Goal: Transaction & Acquisition: Subscribe to service/newsletter

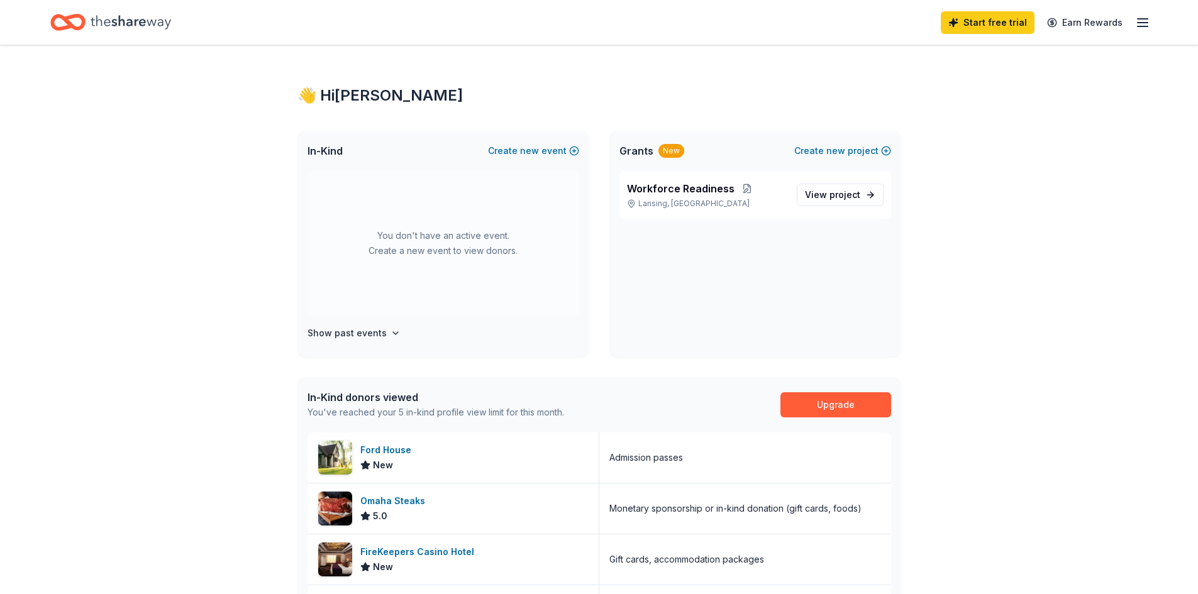
click at [121, 21] on icon "Home" at bounding box center [131, 22] width 80 height 26
click at [716, 185] on span "Workforce Readiness" at bounding box center [681, 188] width 108 height 15
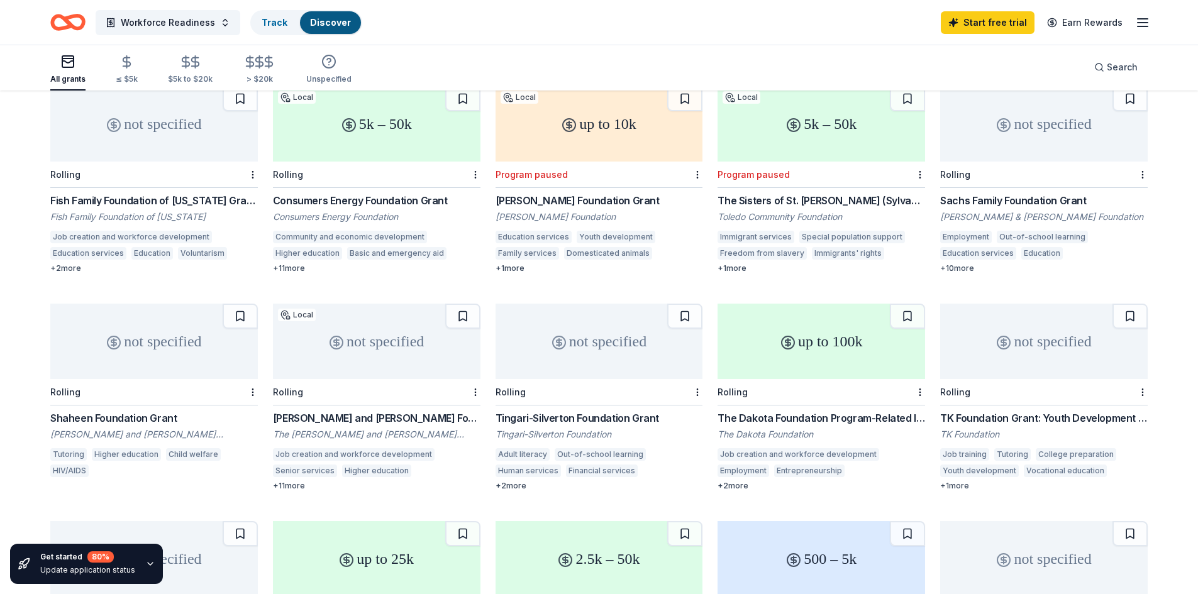
scroll to position [389, 0]
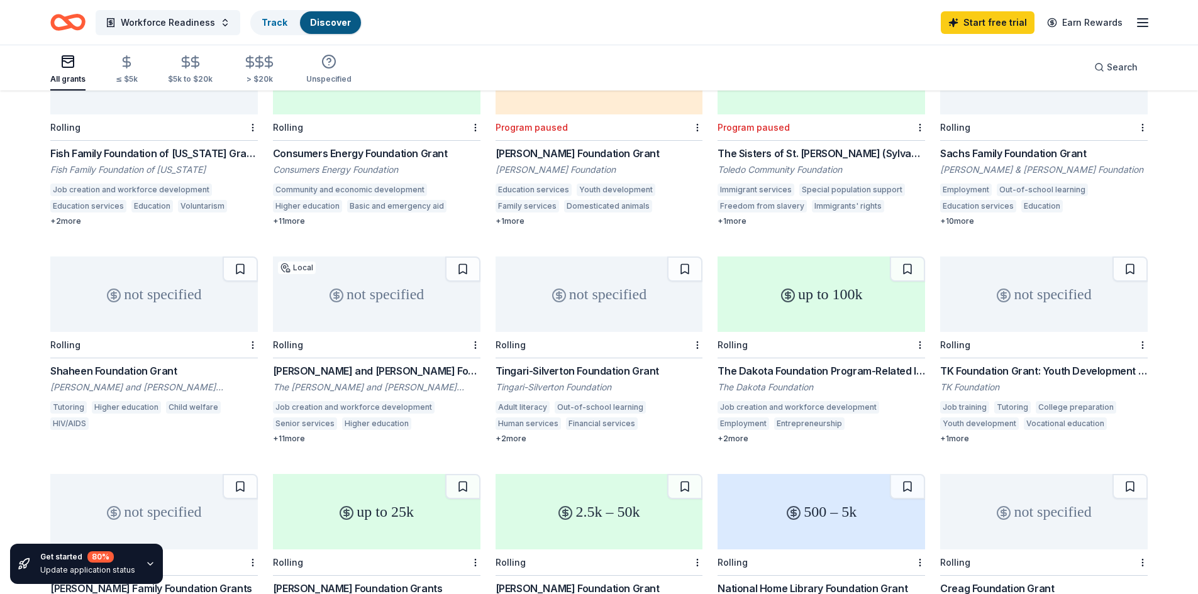
click at [189, 311] on div "not specified" at bounding box center [154, 294] width 208 height 75
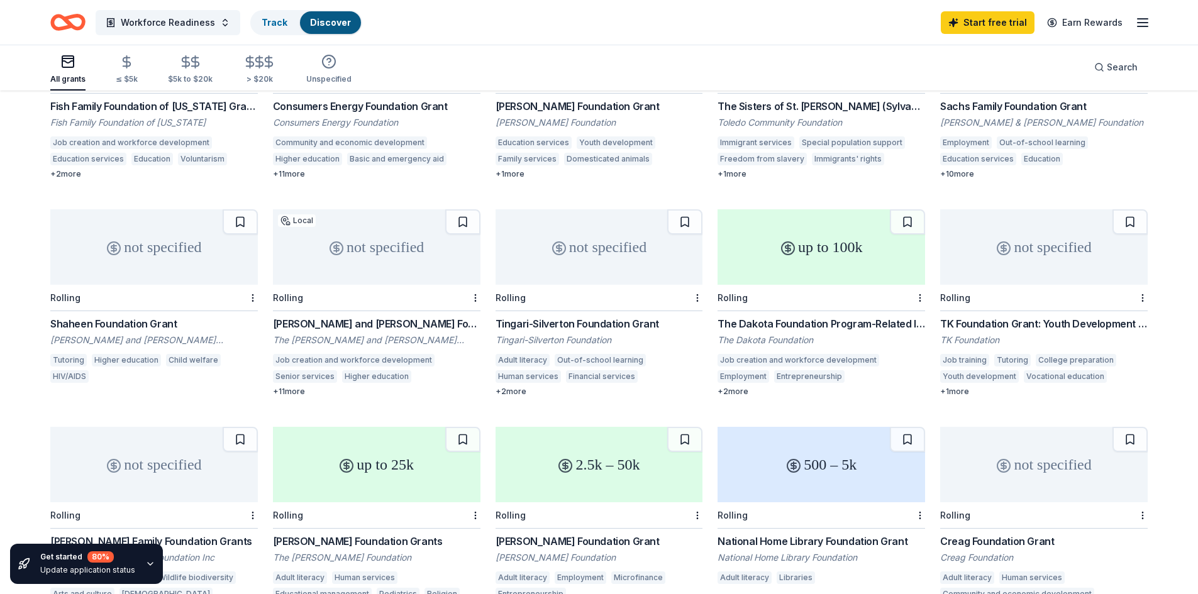
scroll to position [467, 0]
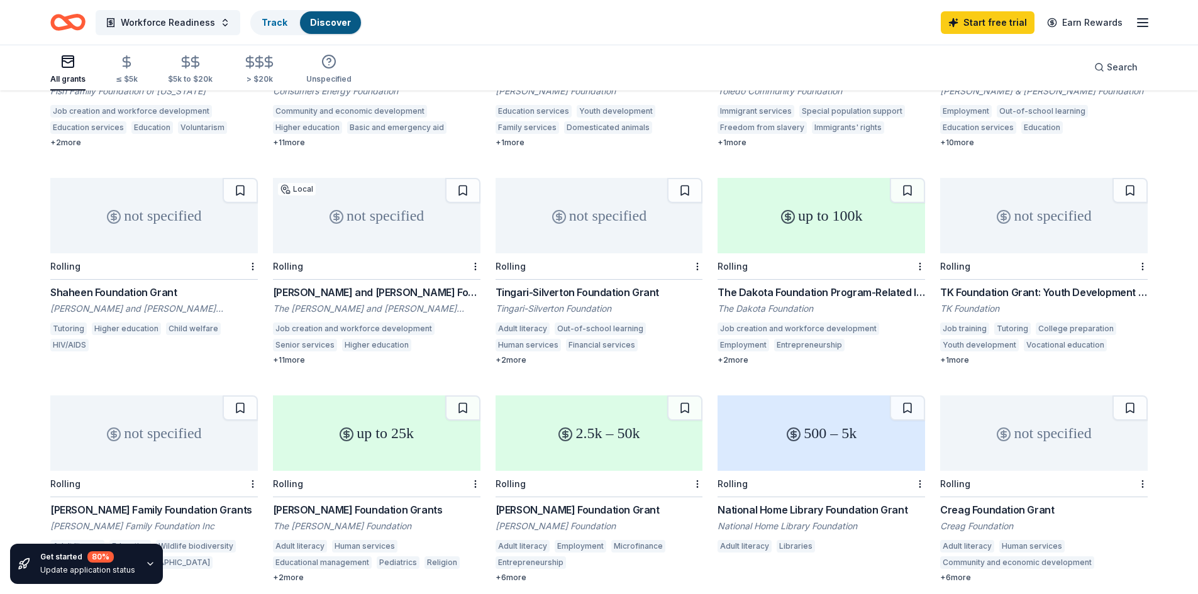
click at [517, 231] on div "not specified" at bounding box center [600, 215] width 208 height 75
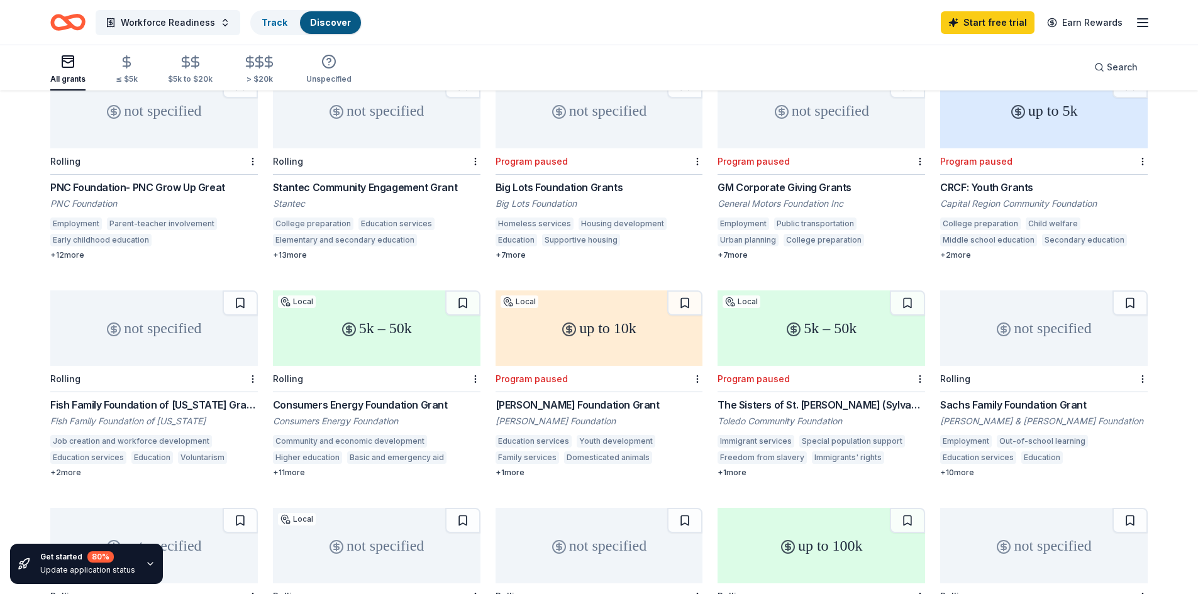
scroll to position [106, 0]
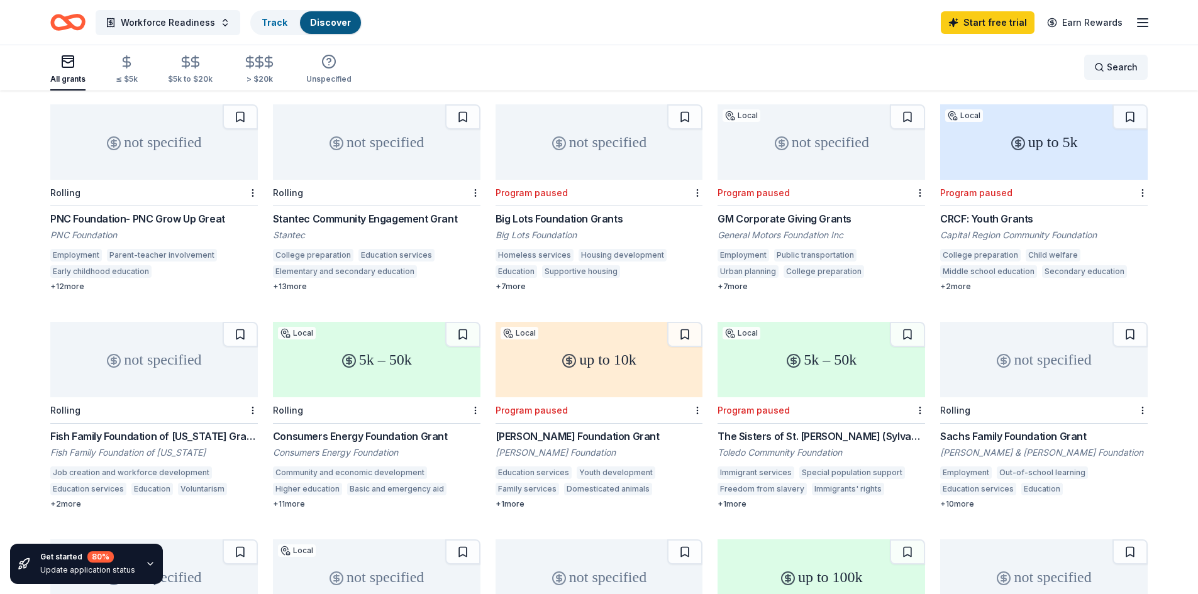
click at [1111, 69] on span "Search" at bounding box center [1122, 67] width 31 height 15
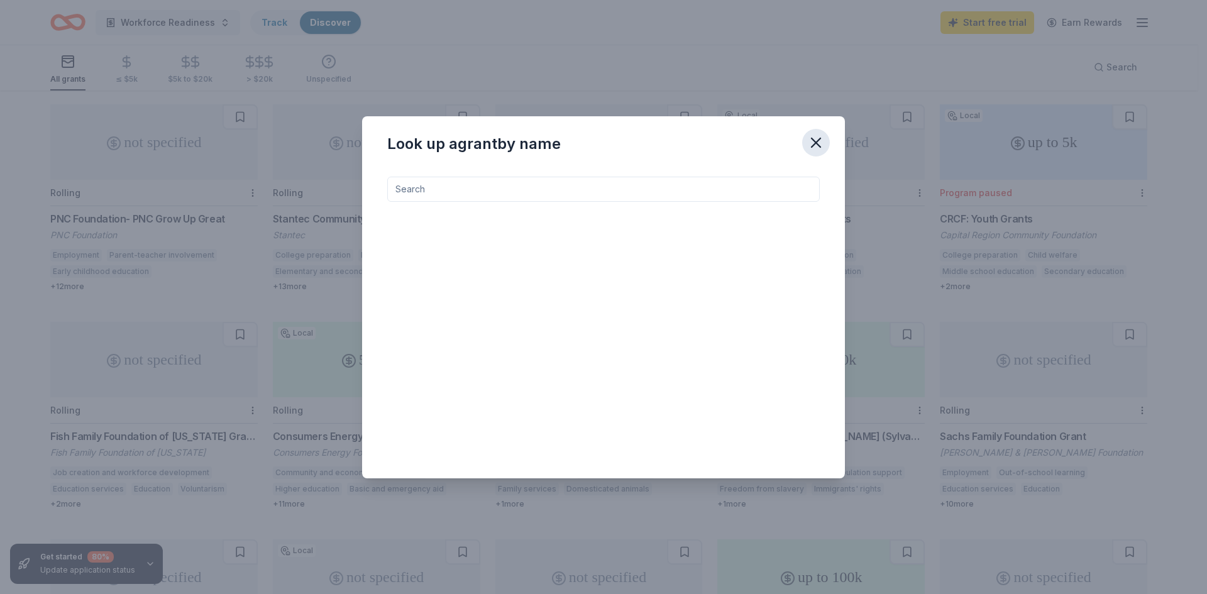
click at [821, 141] on icon "button" at bounding box center [817, 143] width 18 height 18
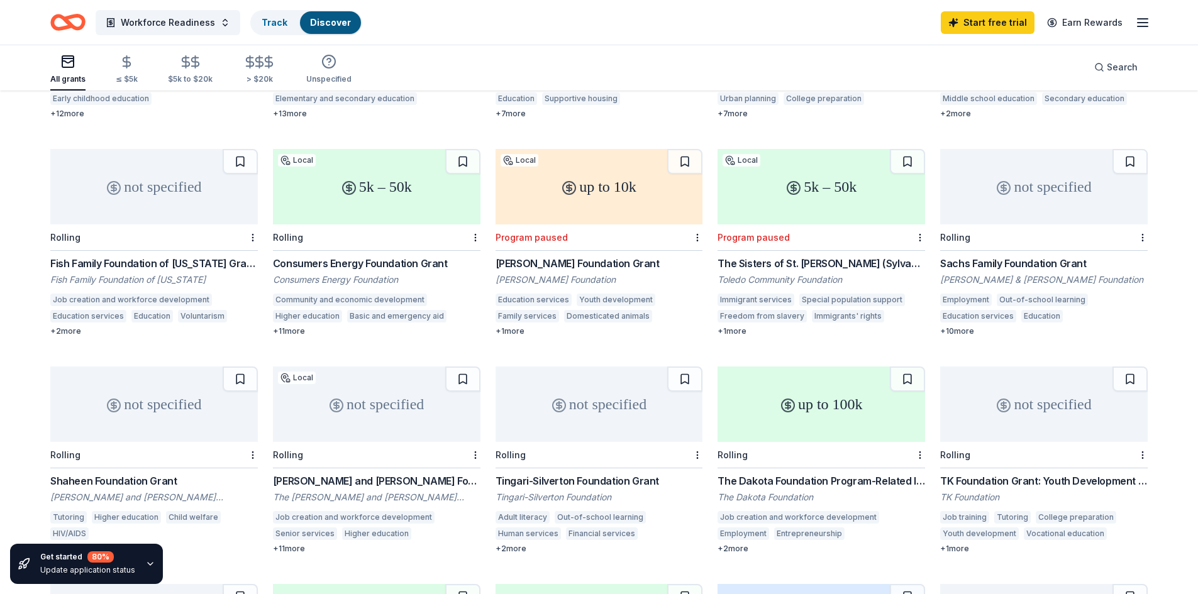
scroll to position [389, 0]
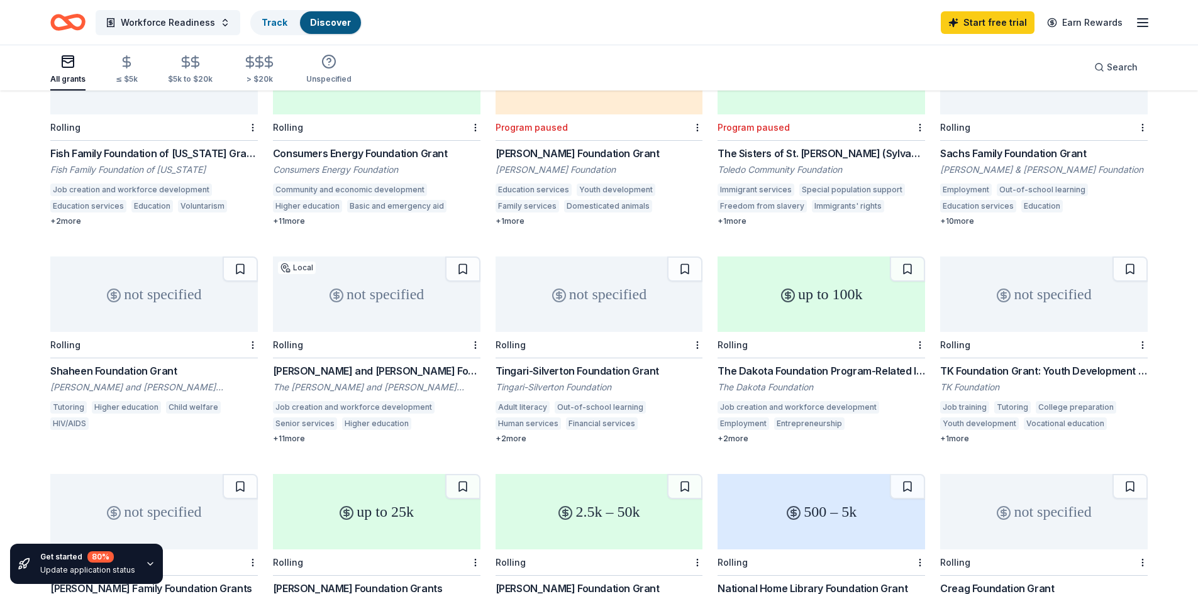
click at [958, 183] on div "Sachs Family Foundation [PERSON_NAME] & [PERSON_NAME] Foundation Employment Out…" at bounding box center [1044, 186] width 208 height 80
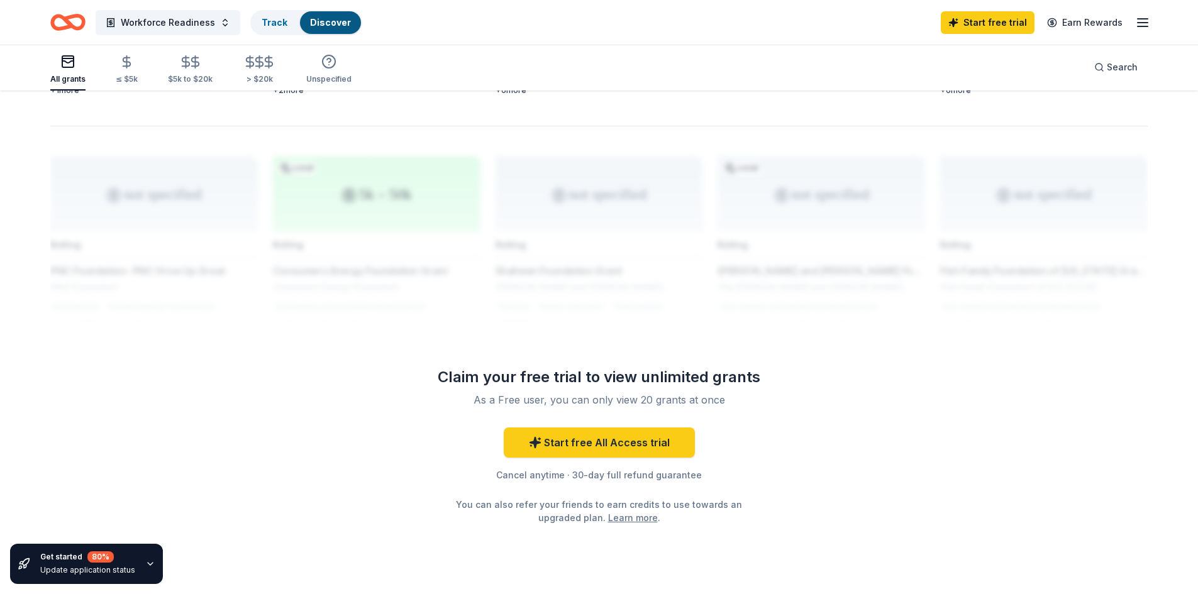
scroll to position [970, 0]
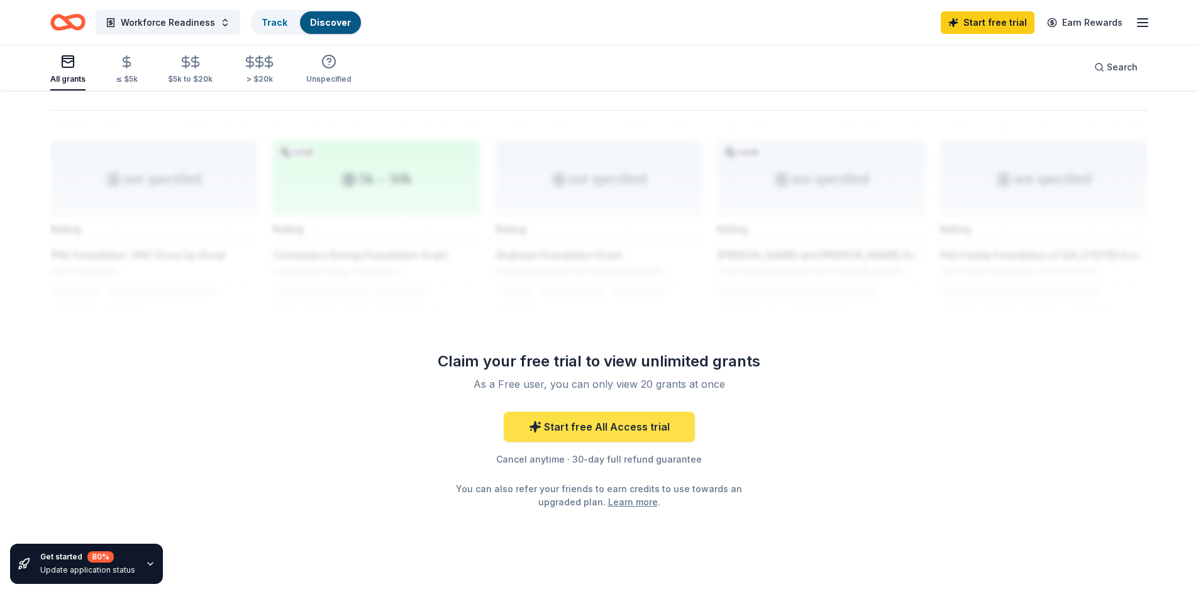
click at [602, 421] on link "Start free All Access trial" at bounding box center [599, 427] width 191 height 30
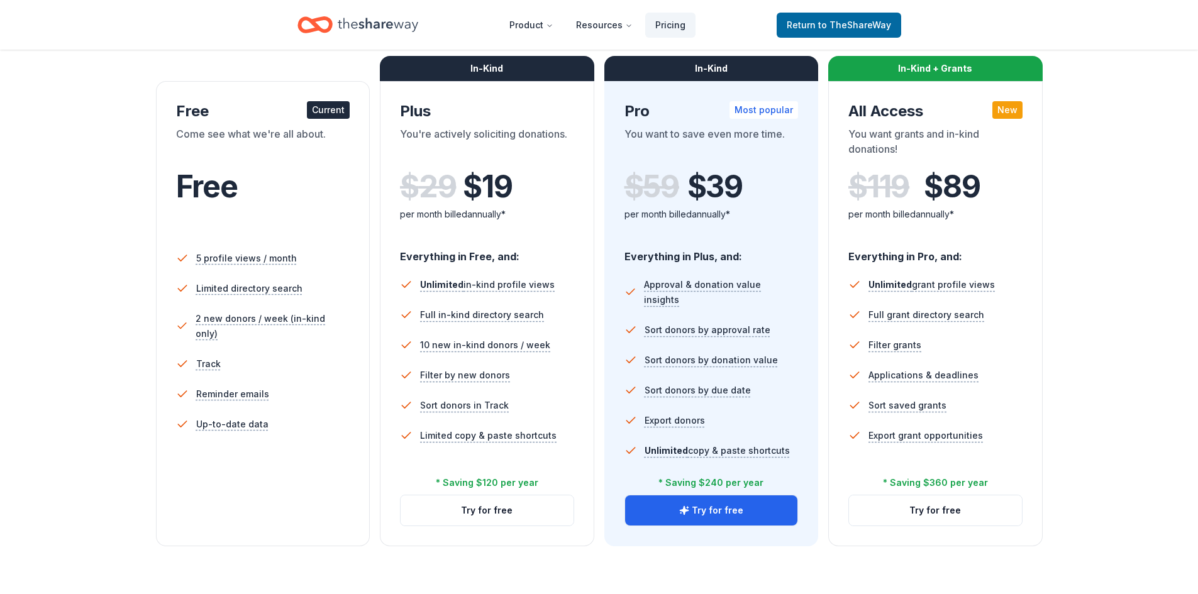
scroll to position [204, 0]
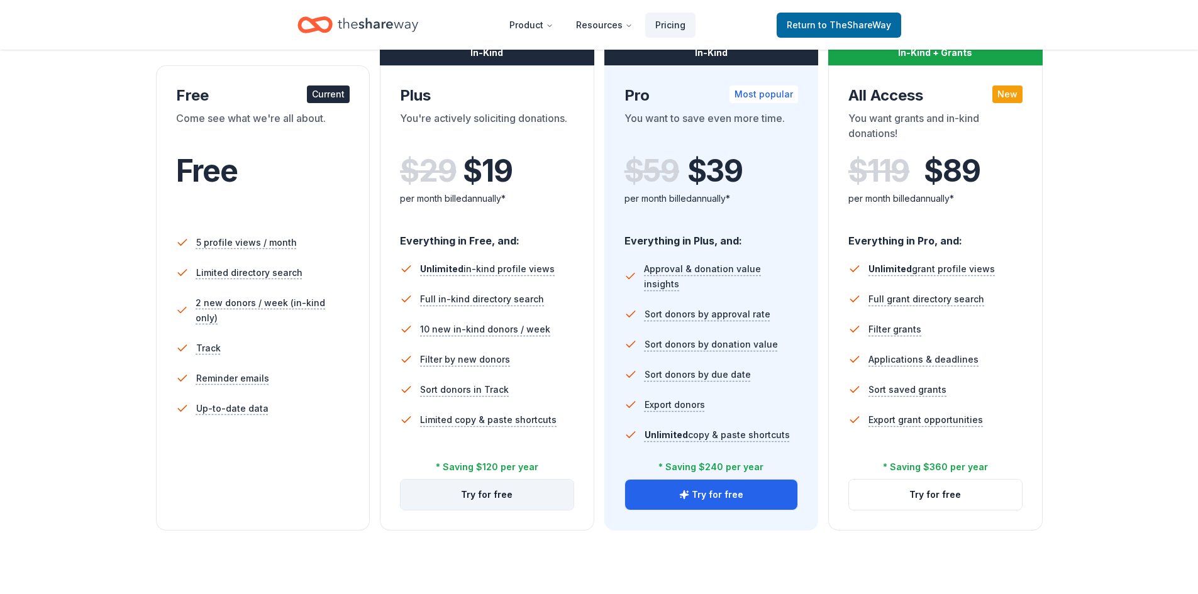
click at [482, 499] on button "Try for free" at bounding box center [487, 495] width 173 height 30
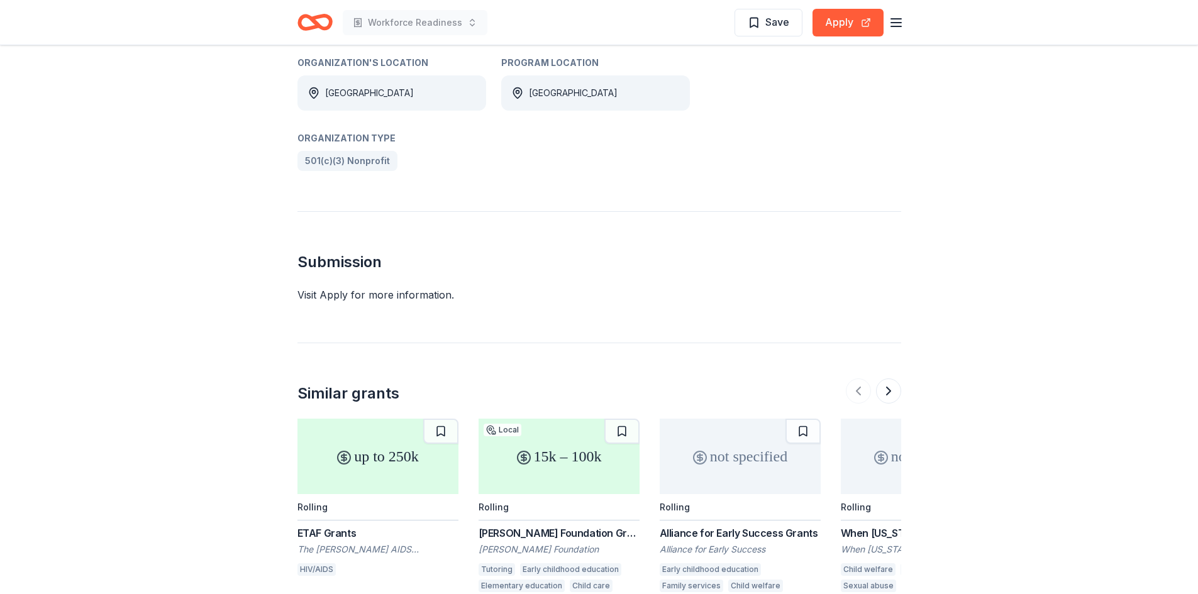
scroll to position [708, 0]
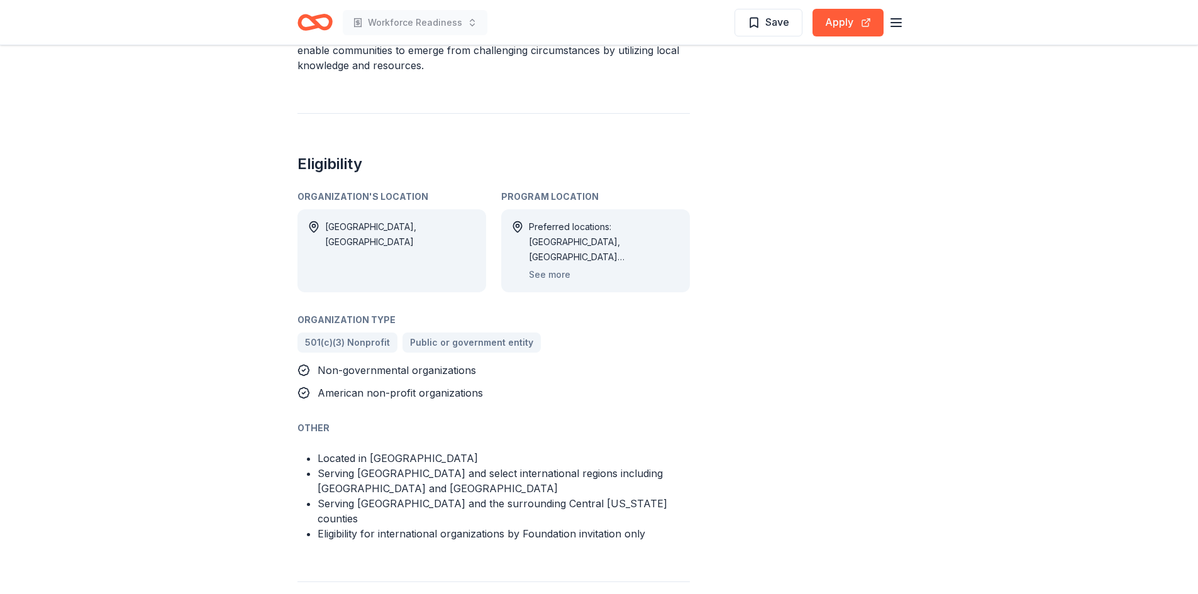
scroll to position [692, 0]
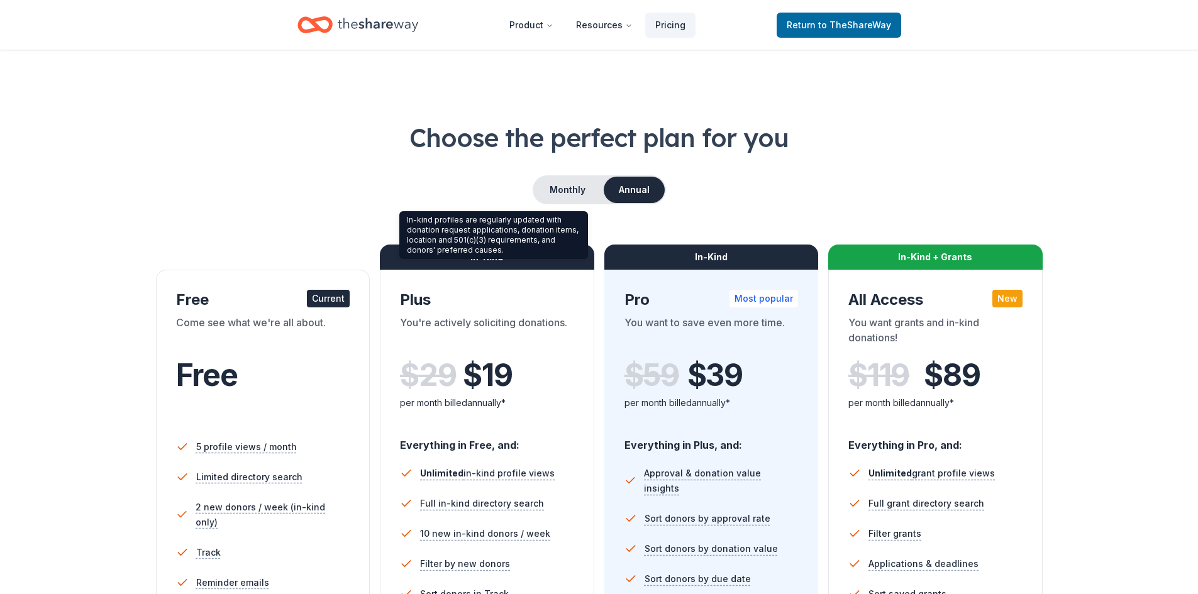
scroll to position [204, 0]
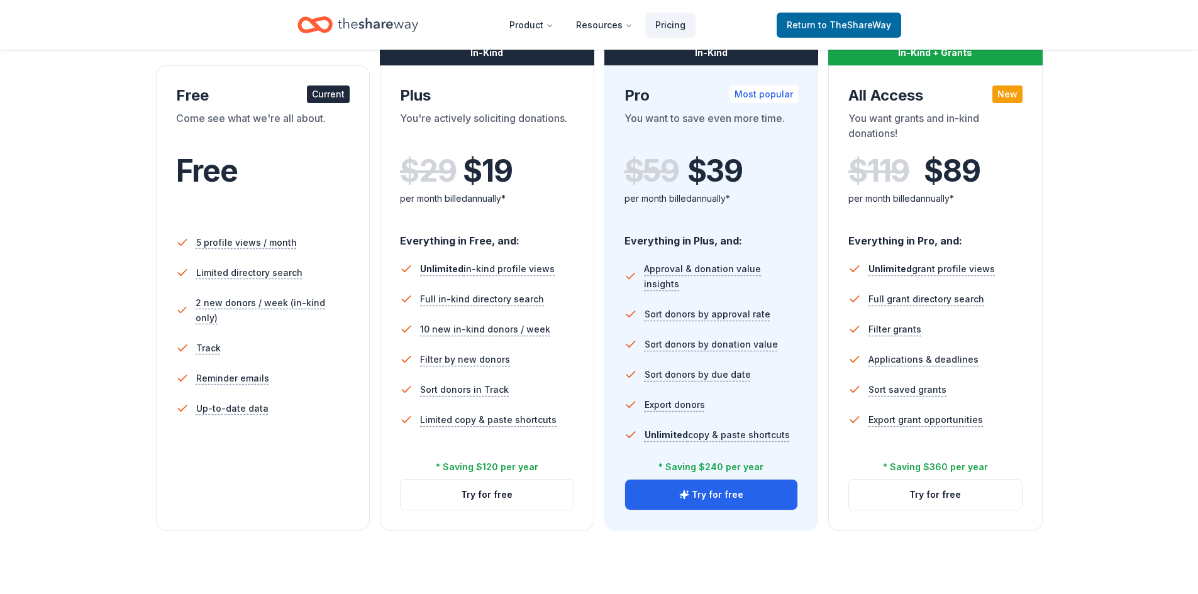
scroll to position [970, 0]
